Goal: Task Accomplishment & Management: Complete application form

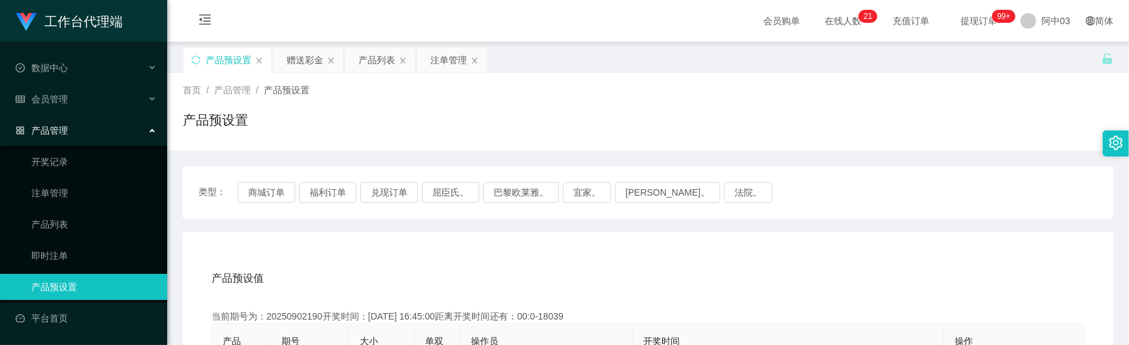
scroll to position [174, 0]
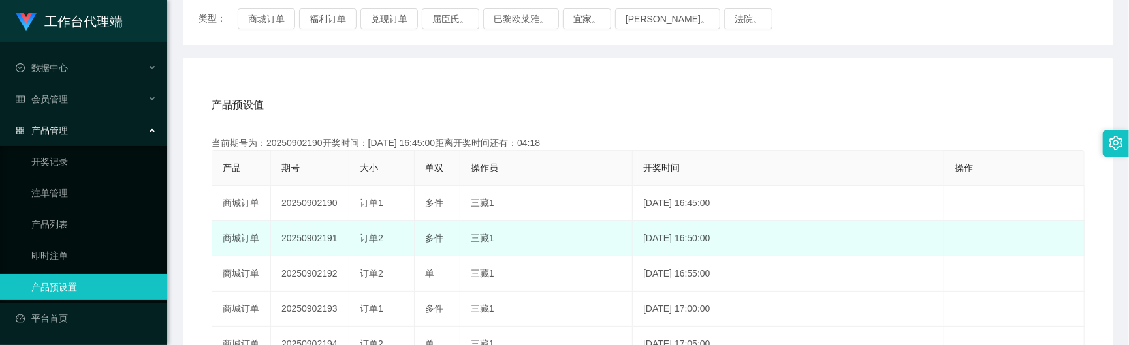
click at [312, 238] on td "20250902191" at bounding box center [310, 238] width 78 height 35
copy td "20250902191"
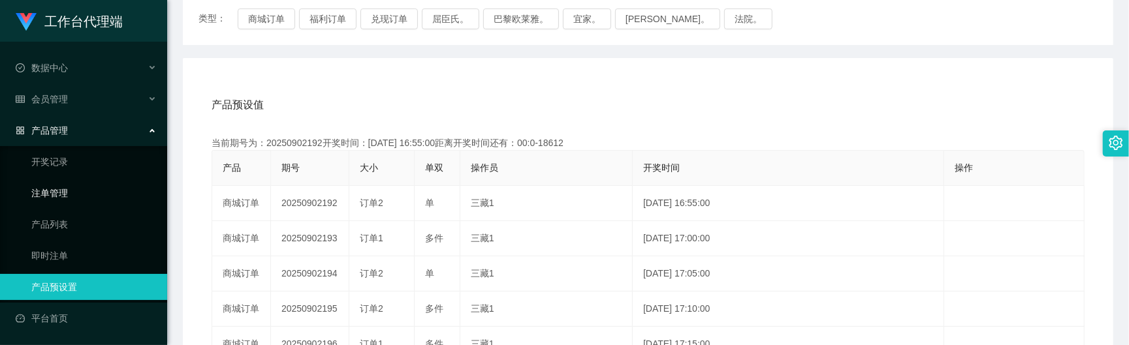
click at [84, 97] on div "会员管理" at bounding box center [83, 99] width 167 height 26
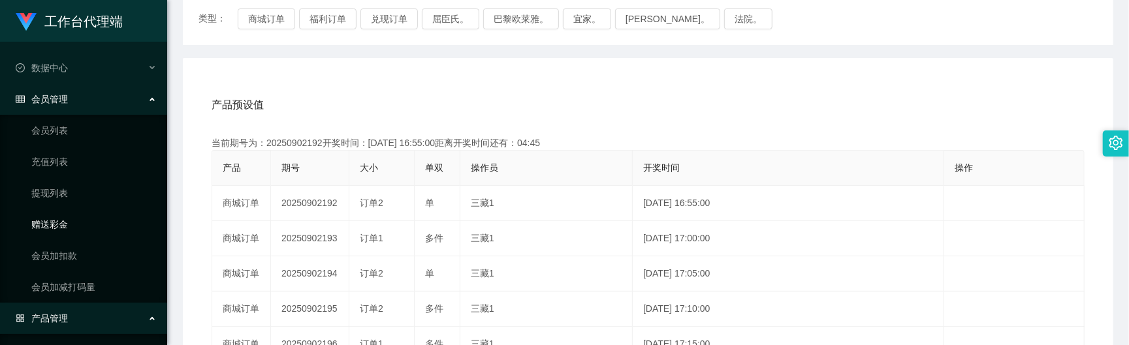
click at [63, 222] on link "赠送彩金" at bounding box center [93, 225] width 125 height 26
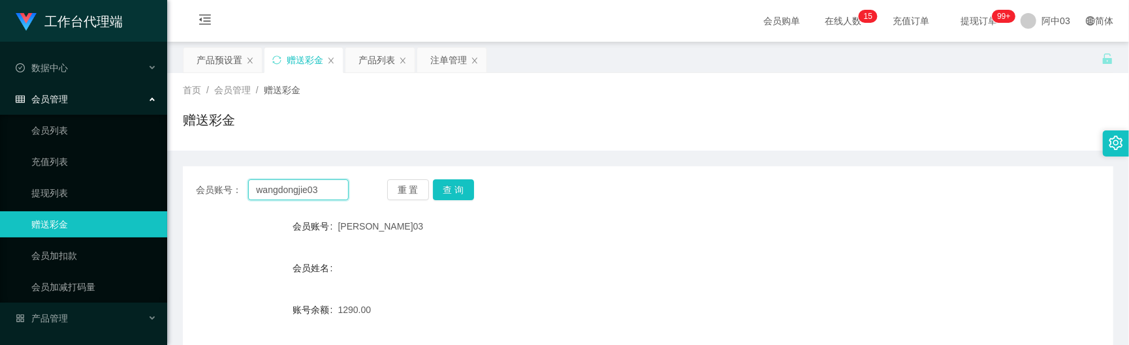
drag, startPoint x: 317, startPoint y: 191, endPoint x: 197, endPoint y: 178, distance: 121.5
click at [197, 178] on div "会员账号： wangdongjie03 重 置 查 询 会员账号 [PERSON_NAME]03 会员姓名 账号余额 1290.00 操作类型 彩金加款 彩金…" at bounding box center [648, 321] width 930 height 311
paste input "ling3335"
type input "ling3335"
click at [454, 191] on button "查 询" at bounding box center [454, 190] width 42 height 21
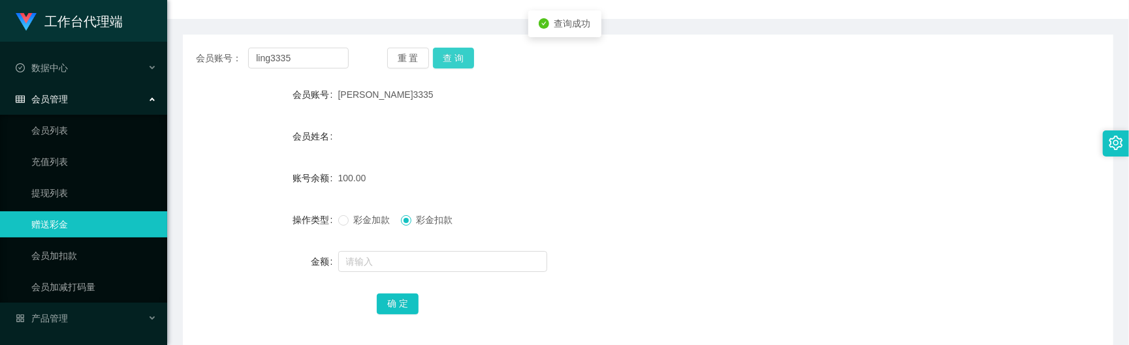
scroll to position [174, 0]
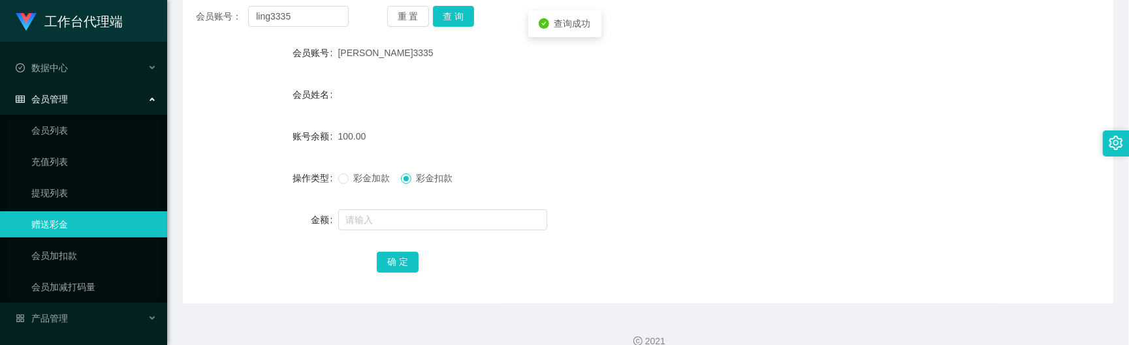
click at [349, 181] on span "彩金加款" at bounding box center [372, 178] width 47 height 10
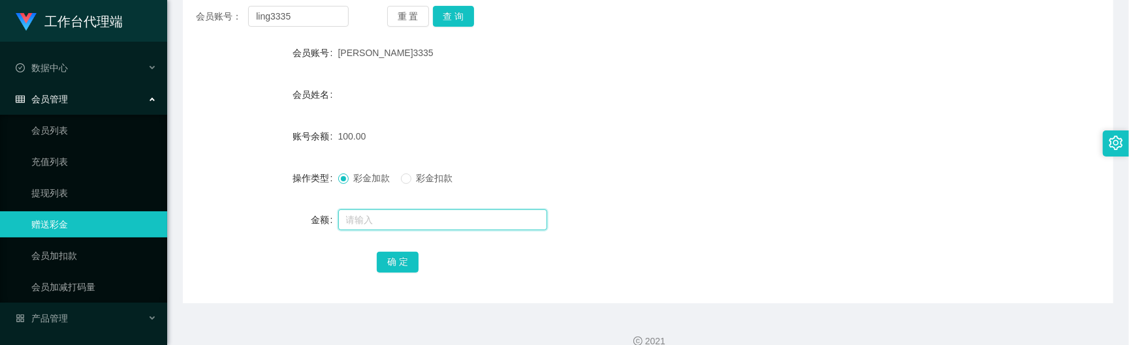
click at [381, 225] on input "text" at bounding box center [442, 220] width 209 height 21
type input "30"
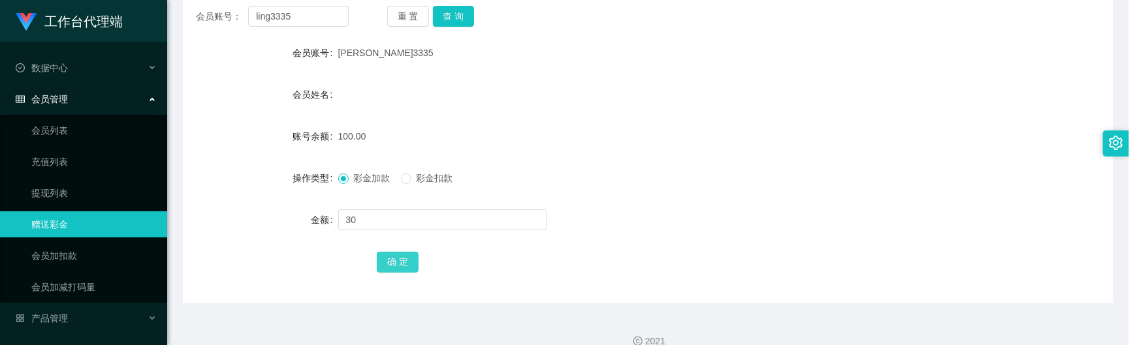
click at [403, 256] on button "确 定" at bounding box center [398, 262] width 42 height 21
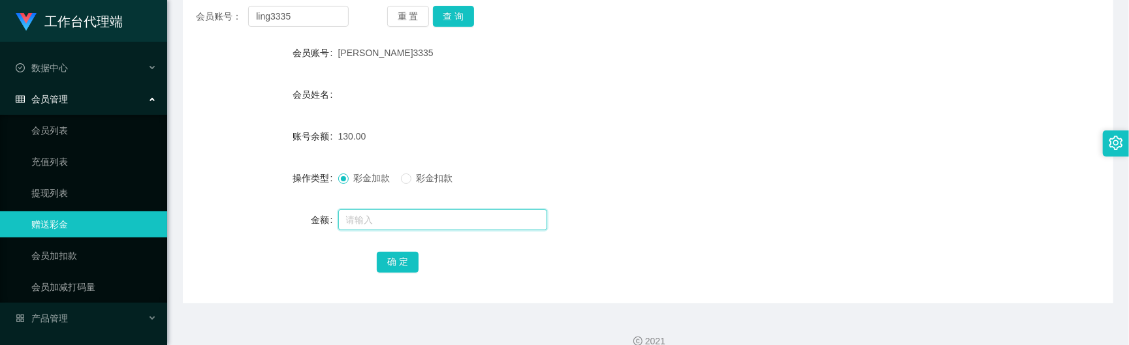
click at [353, 213] on input "text" at bounding box center [442, 220] width 209 height 21
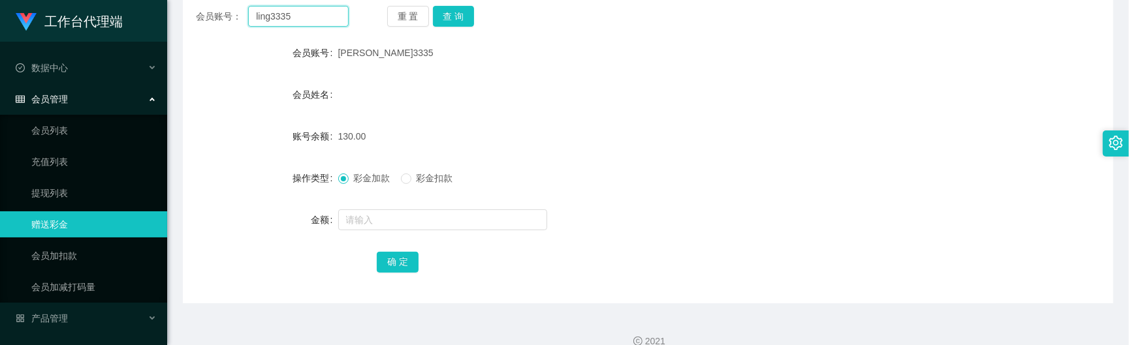
drag, startPoint x: 321, startPoint y: 21, endPoint x: 252, endPoint y: 3, distance: 71.6
click at [252, 3] on div "首页 / 会员管理 / 赠送彩金 / 赠送彩金 会员账号： ling3335 重 置 查 询 会员账号 玲3335 会员姓名 账号余额 130.00 操作类型…" at bounding box center [648, 101] width 930 height 404
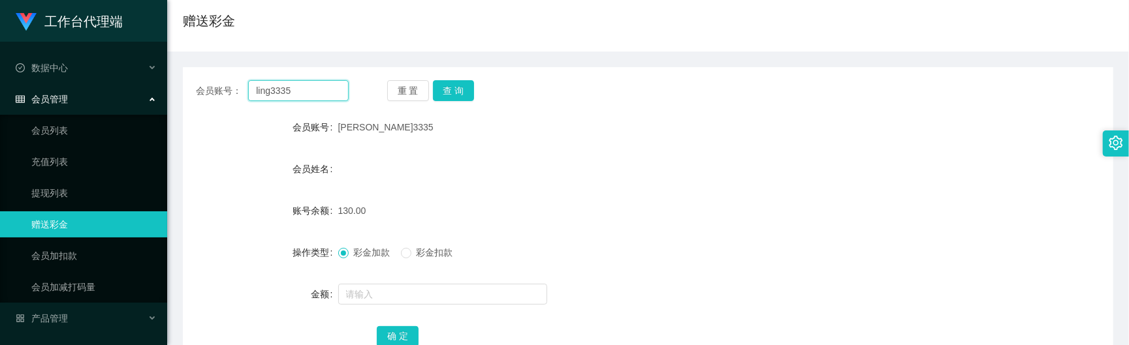
paste input "01173288729"
type input "01173288729"
click at [440, 85] on button "查 询" at bounding box center [454, 90] width 42 height 21
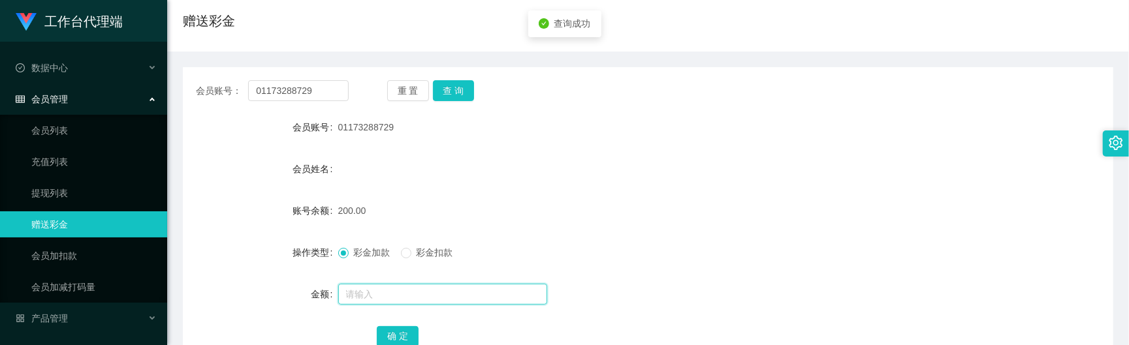
drag, startPoint x: 368, startPoint y: 294, endPoint x: 360, endPoint y: 293, distance: 7.9
click at [367, 294] on input "text" at bounding box center [442, 294] width 209 height 21
type input "60"
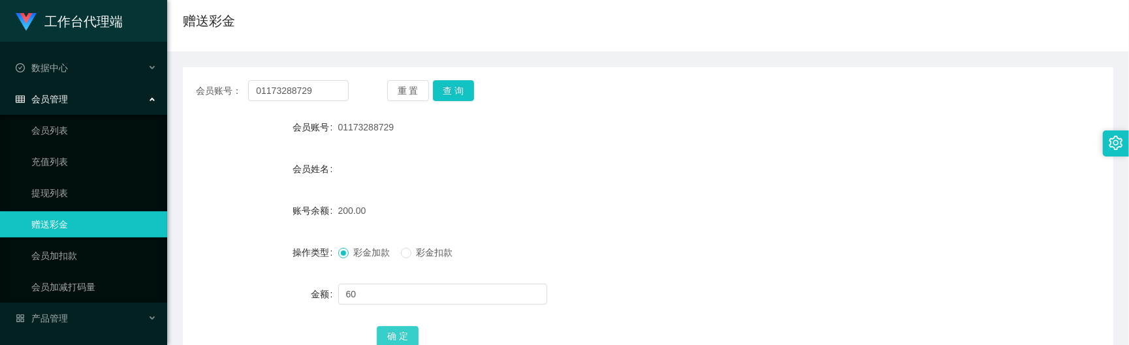
click at [392, 332] on button "确 定" at bounding box center [398, 336] width 42 height 21
drag, startPoint x: 324, startPoint y: 100, endPoint x: 191, endPoint y: 90, distance: 132.9
click at [191, 90] on div "会员账号： 01173288729 重 置 查 询" at bounding box center [648, 90] width 930 height 21
paste input "ling3335"
click at [460, 97] on button "查 询" at bounding box center [454, 90] width 42 height 21
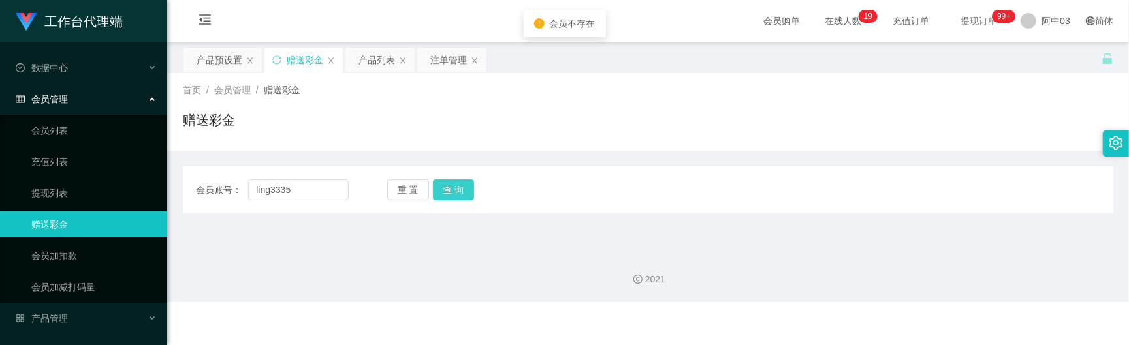
scroll to position [0, 0]
click at [445, 206] on div "会员账号： ling3335 重 置 查 询 会员账号 01173288729 会员姓名 账号余额 260.00 操作类型 彩金加款 彩金扣款 金额 确 定" at bounding box center [648, 189] width 930 height 47
drag, startPoint x: 302, startPoint y: 197, endPoint x: 204, endPoint y: 179, distance: 98.9
click at [204, 180] on div "会员账号： ling3335" at bounding box center [272, 190] width 153 height 21
paste input "text"
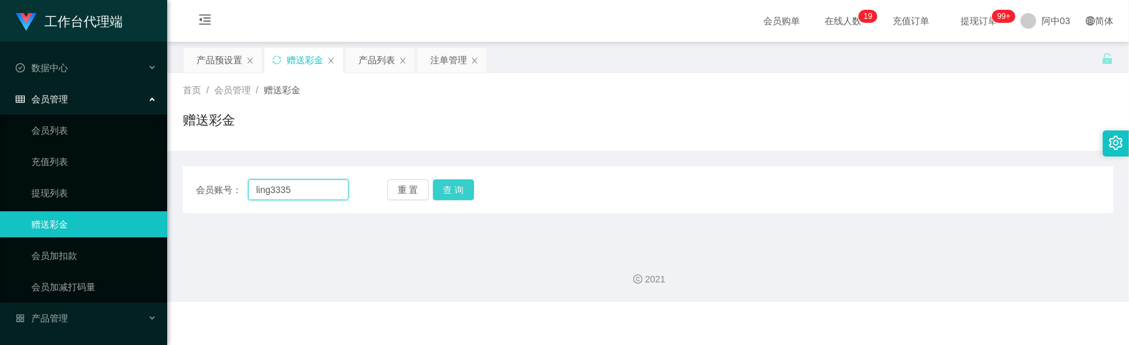
type input "ling3335"
drag, startPoint x: 445, startPoint y: 182, endPoint x: 449, endPoint y: 196, distance: 14.9
click at [445, 182] on button "查 询" at bounding box center [454, 190] width 42 height 21
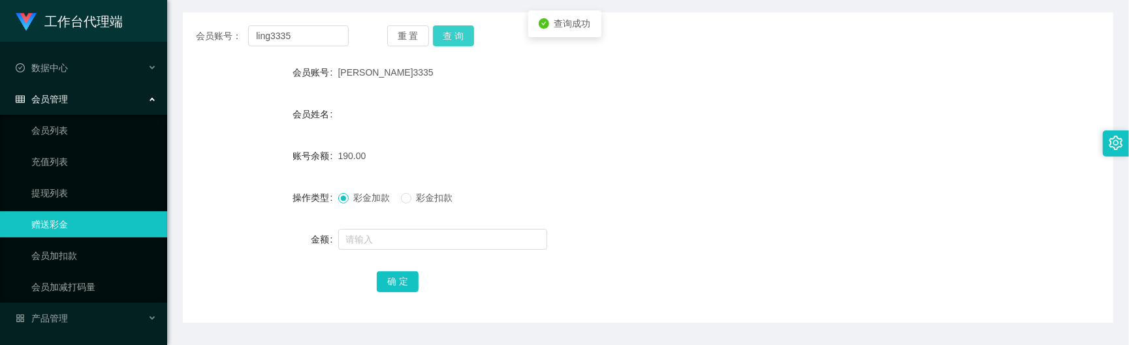
scroll to position [174, 0]
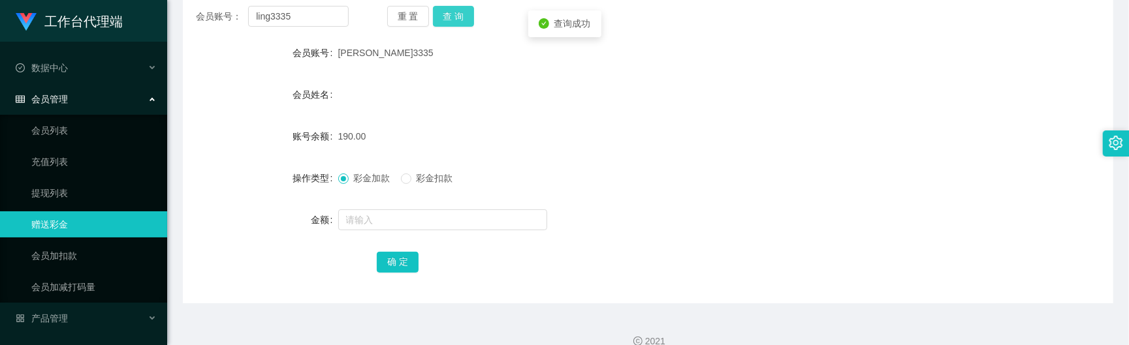
click at [445, 20] on button "查 询" at bounding box center [454, 16] width 42 height 21
click at [447, 19] on button "查 询" at bounding box center [454, 16] width 42 height 21
click at [447, 19] on div "重 置 查 询" at bounding box center [463, 16] width 153 height 21
click at [447, 19] on button "查 询" at bounding box center [454, 16] width 42 height 21
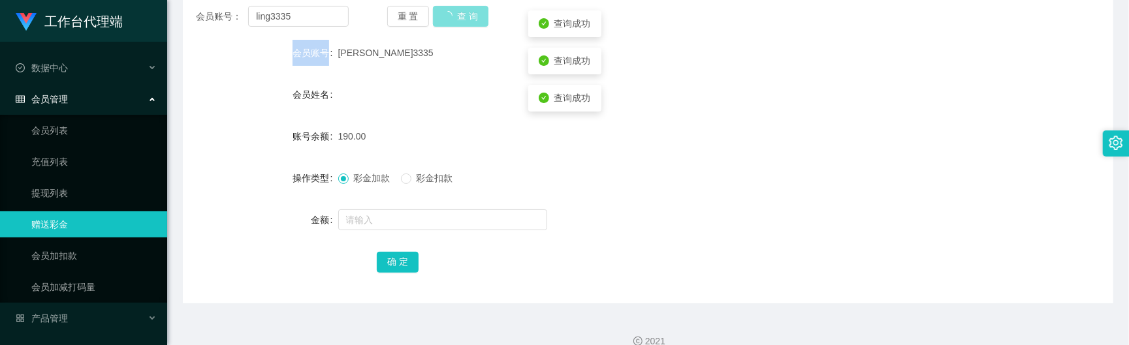
click at [447, 19] on div "重 置 查 询" at bounding box center [463, 16] width 153 height 21
click at [445, 21] on button "查 询" at bounding box center [454, 16] width 42 height 21
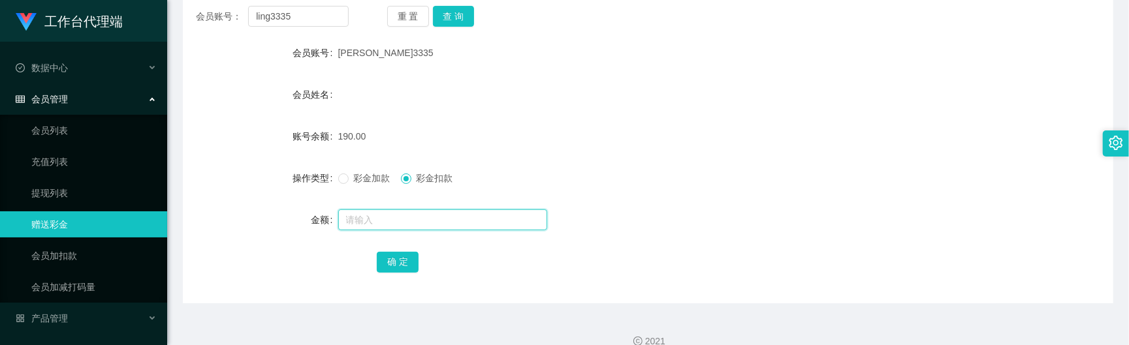
click at [392, 228] on input "text" at bounding box center [442, 220] width 209 height 21
type input "60"
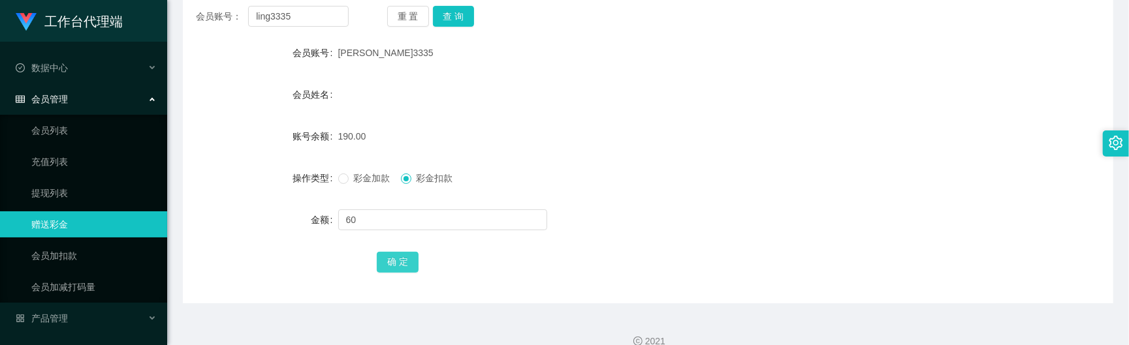
drag, startPoint x: 400, startPoint y: 259, endPoint x: 403, endPoint y: 245, distance: 14.1
click at [400, 259] on button "确 定" at bounding box center [398, 262] width 42 height 21
